Goal: Task Accomplishment & Management: Use online tool/utility

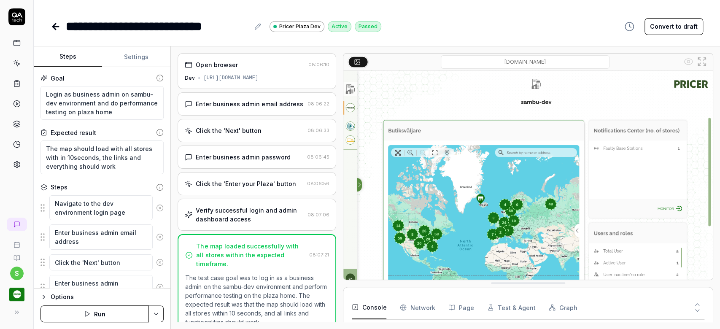
type textarea "*"
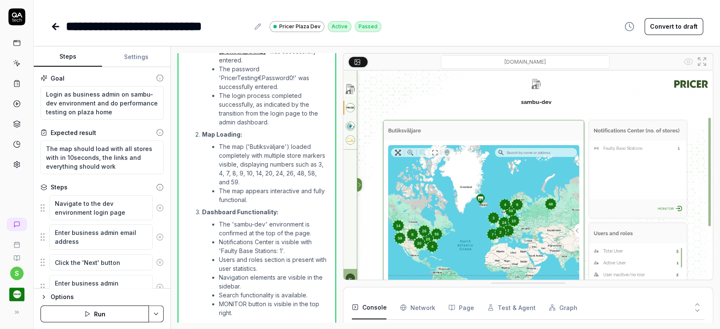
scroll to position [352, 0]
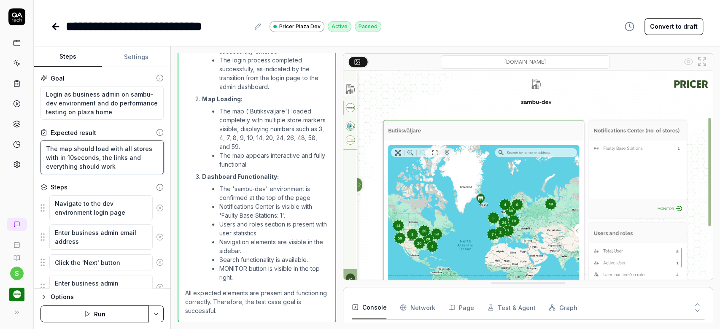
click at [70, 158] on textarea "The map should load with all stores with in 10seconds, the links and everything…" at bounding box center [101, 157] width 123 height 34
type textarea "*"
type textarea "The map should load with all stores with in 1seconds, the links and everything …"
type textarea "*"
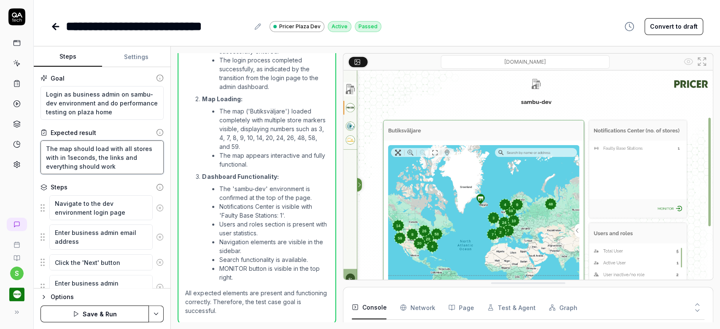
type textarea "The map should load with all stores with in seconds, the links and everything s…"
type textarea "*"
type textarea "The map should load with all stores with in 5seconds, the links and everything …"
type textarea "*"
type textarea "The map should load with all stores with in seconds, the links and everything s…"
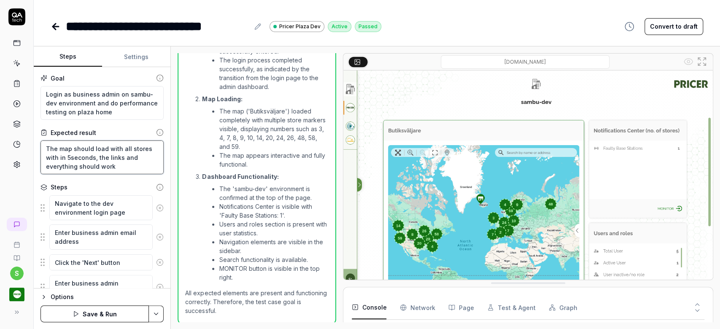
type textarea "*"
type textarea "The map should load with all stores with in 2seconds, the links and everything …"
type textarea "*"
type textarea "The map should load with all stores with in seconds, the links and everything s…"
type textarea "*"
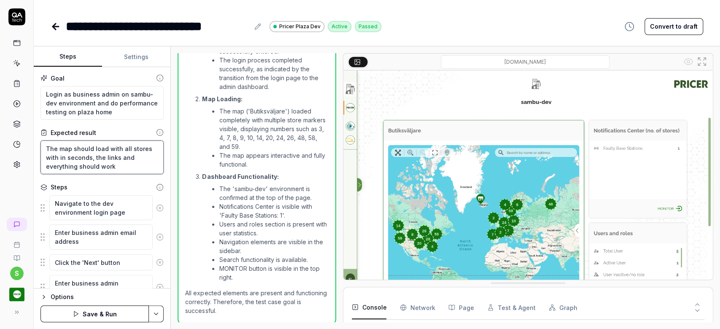
type textarea "The map should load with all stores with in 5seconds, the links and everything …"
type textarea "*"
type textarea "The map should load with all stores with in 5 seconds, the links and everything…"
type textarea "*"
type textarea "The map should load with all stores with in 5 seconds, the links and everything…"
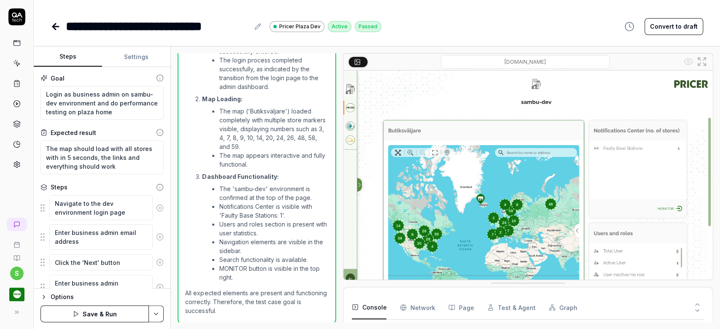
click at [102, 315] on button "Save & Run" at bounding box center [94, 313] width 108 height 17
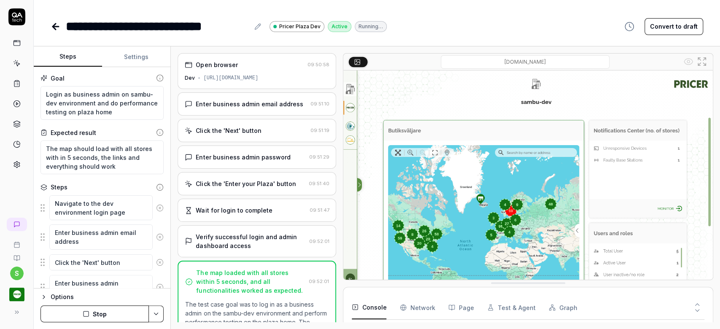
type textarea "*"
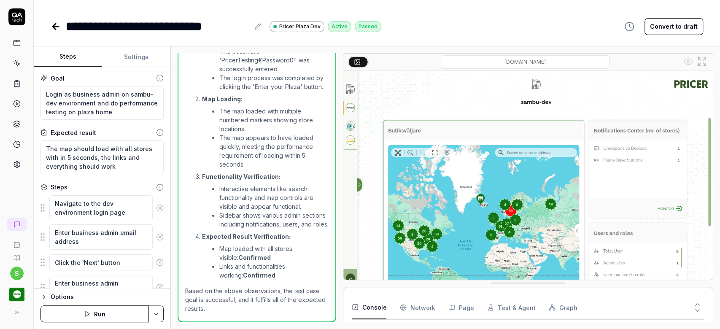
scroll to position [365, 0]
